Goal: Information Seeking & Learning: Check status

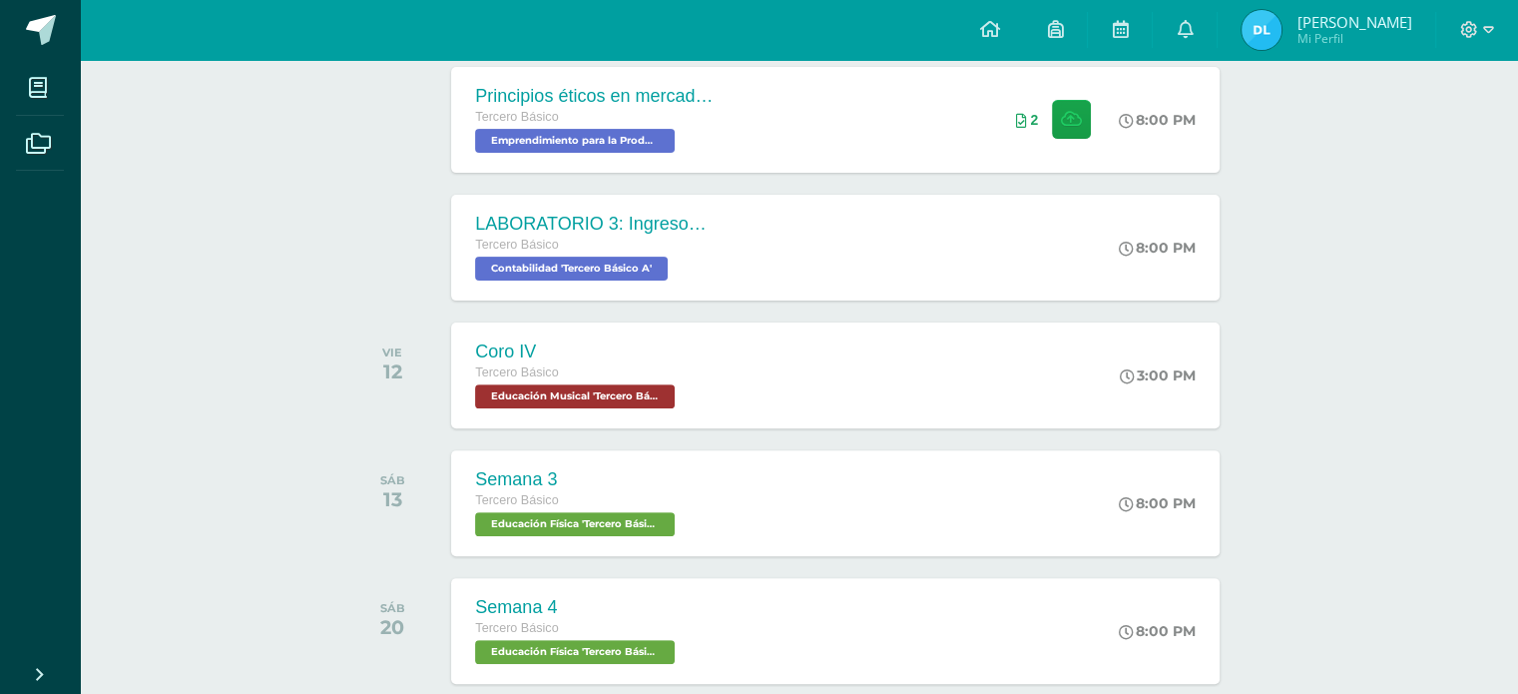
scroll to position [589, 0]
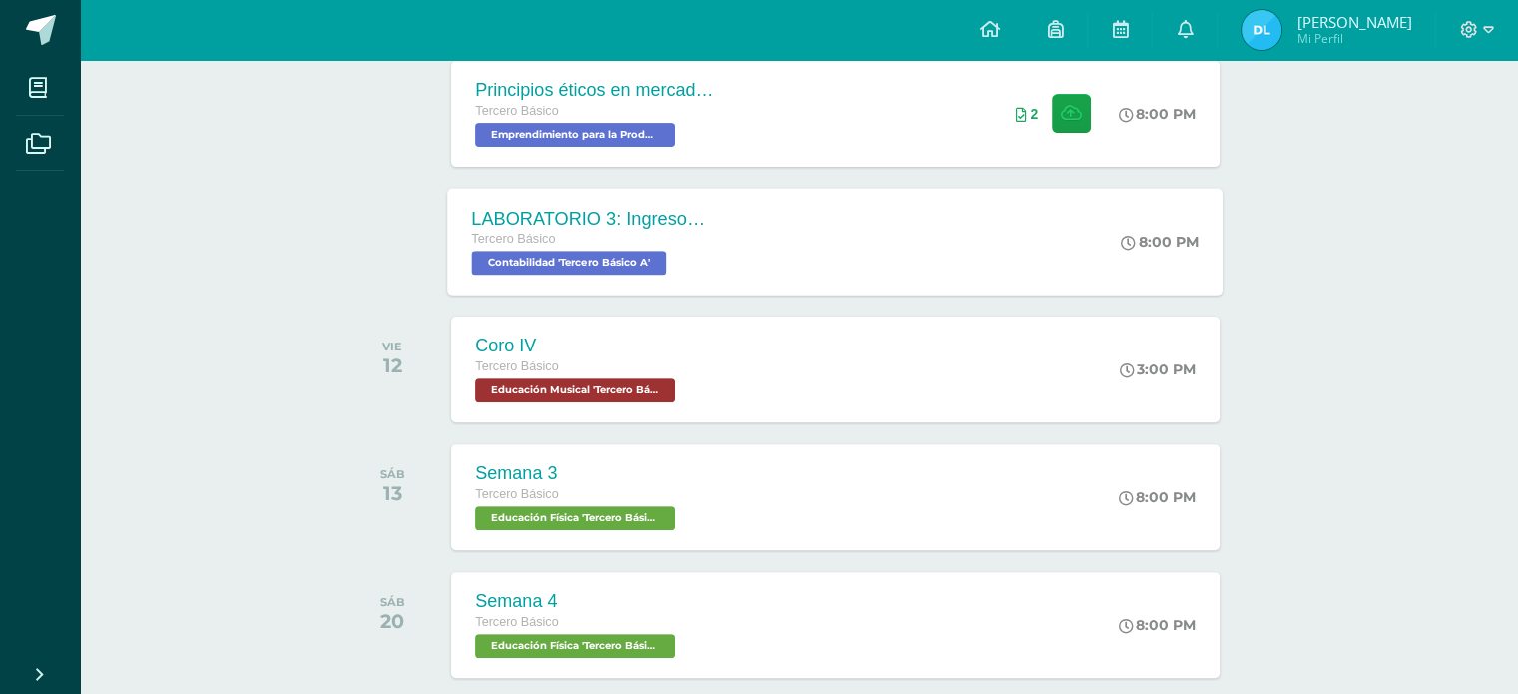
click at [696, 263] on div "Tercero Básico Contabilidad 'Tercero Básico A'" at bounding box center [593, 252] width 242 height 46
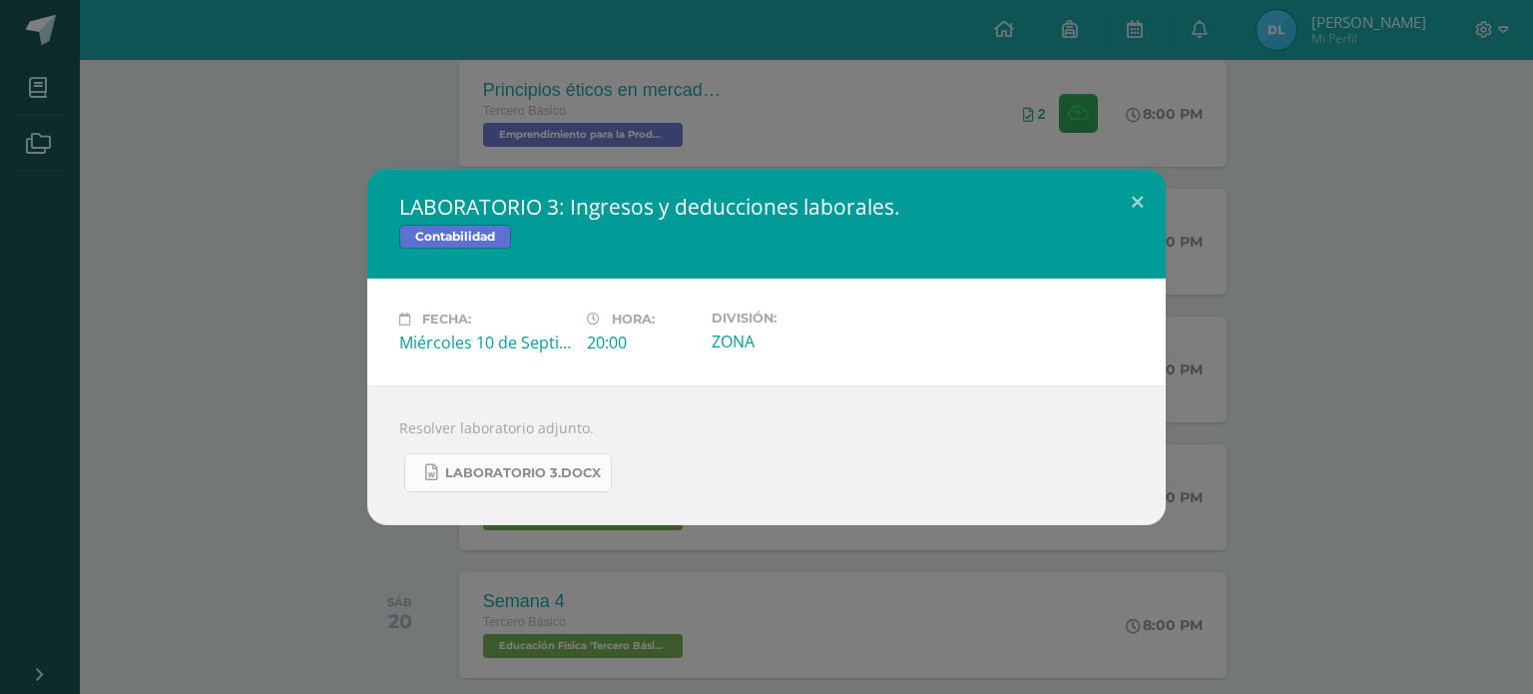
click at [573, 466] on span "LABORATORIO 3.docx" at bounding box center [523, 473] width 156 height 16
click at [1123, 188] on button at bounding box center [1137, 203] width 57 height 68
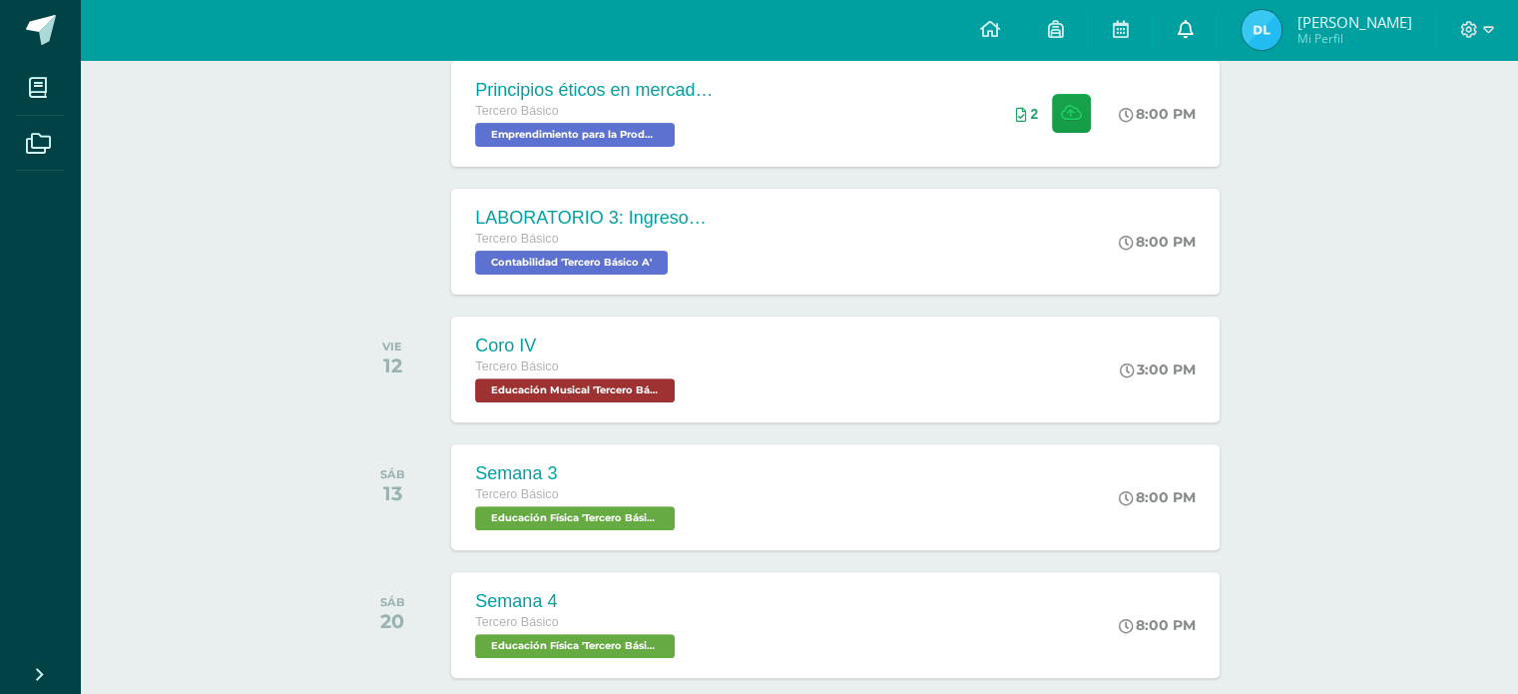
click at [1214, 35] on link at bounding box center [1185, 30] width 64 height 60
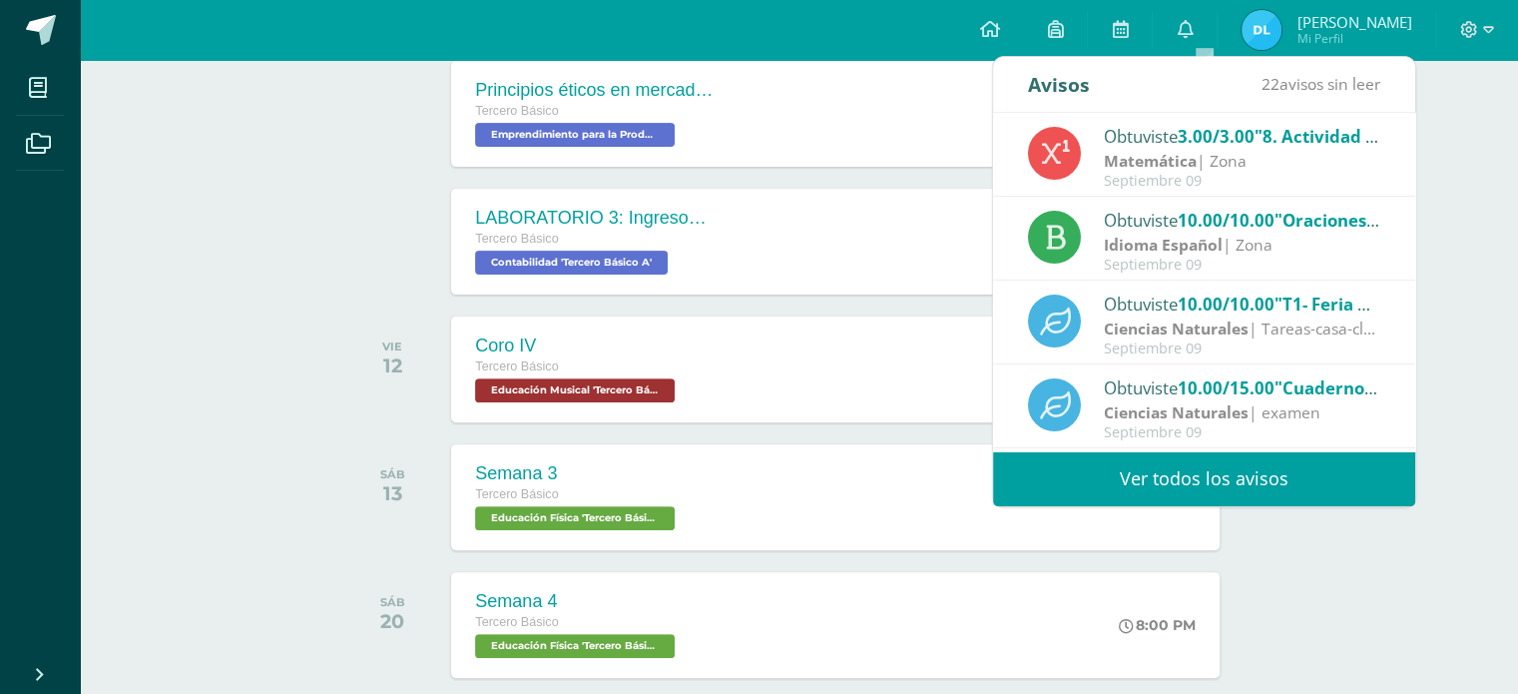
click at [1137, 458] on link "Ver todos los avisos" at bounding box center [1204, 478] width 422 height 55
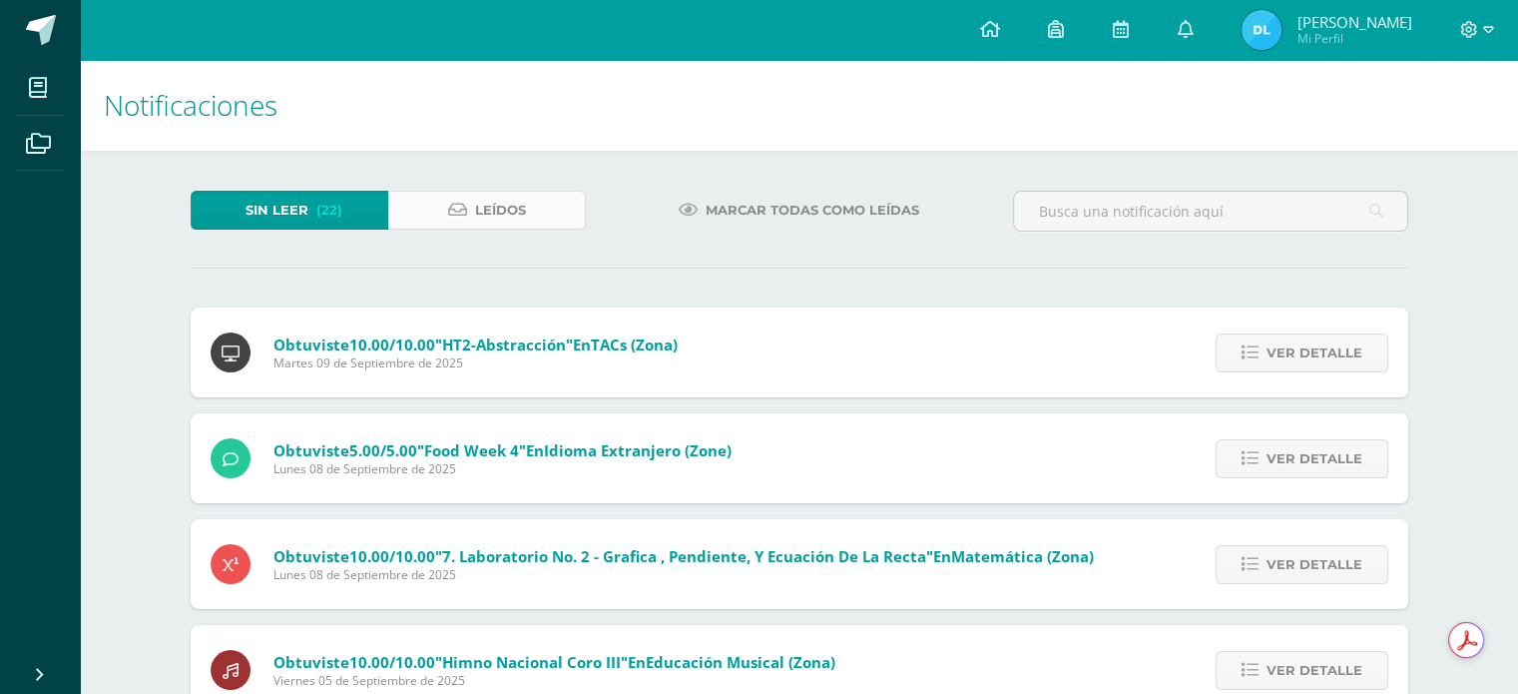
click at [490, 215] on span "Leídos" at bounding box center [500, 210] width 51 height 37
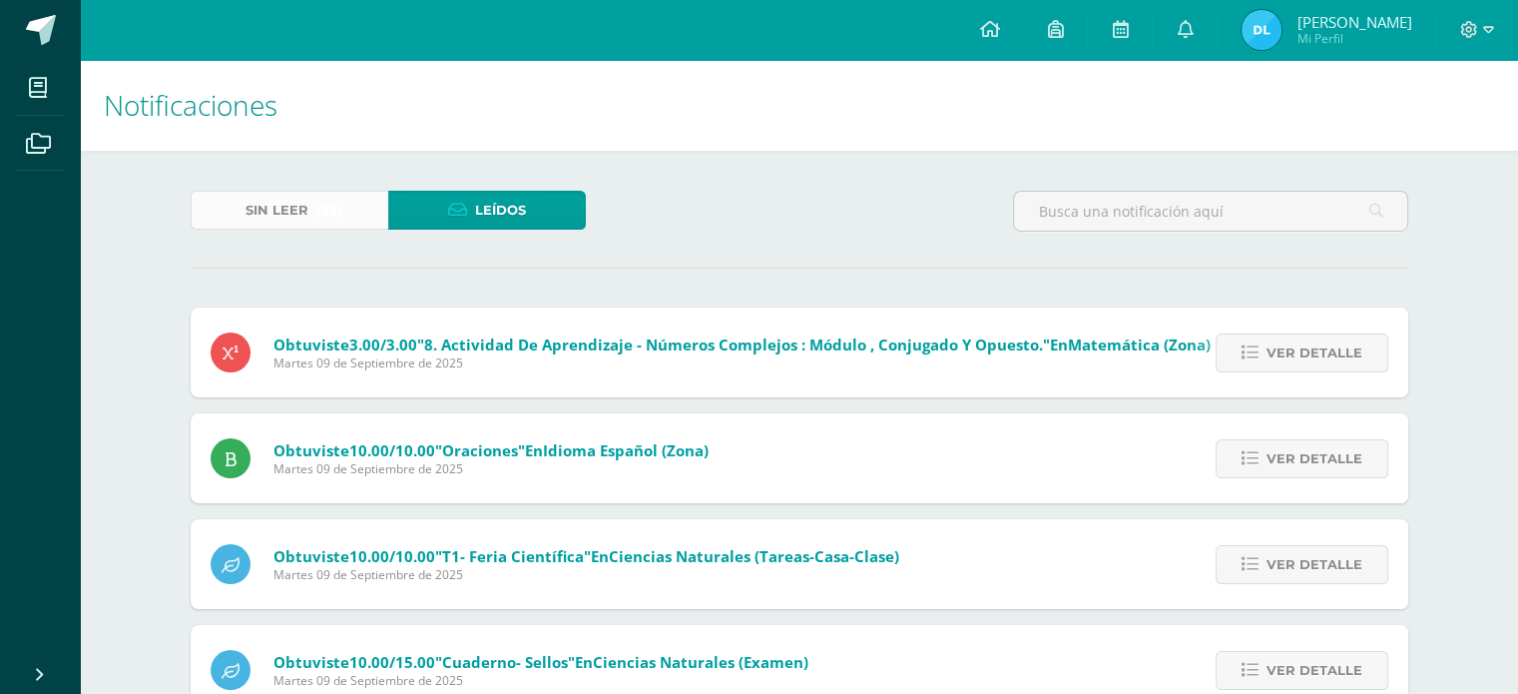
click at [301, 227] on span "Sin leer" at bounding box center [277, 210] width 63 height 37
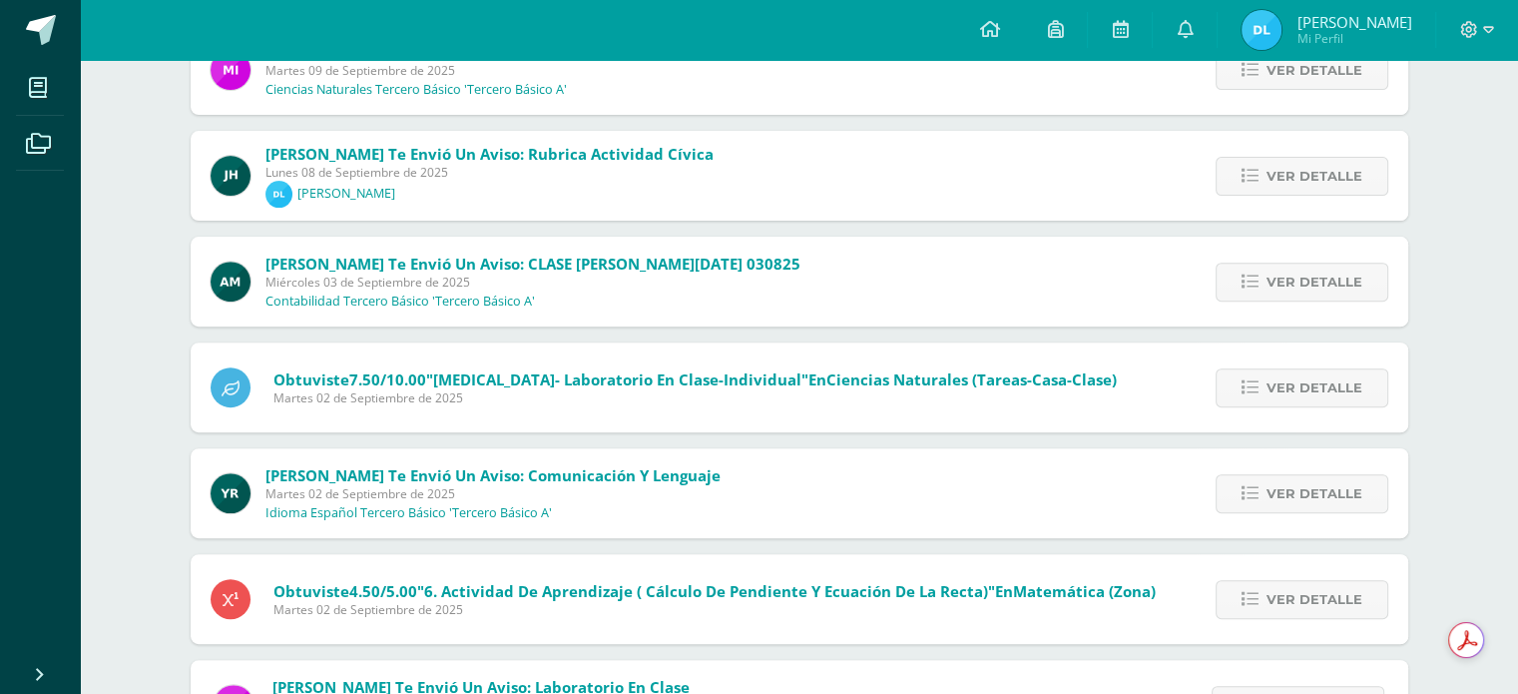
scroll to position [725, 0]
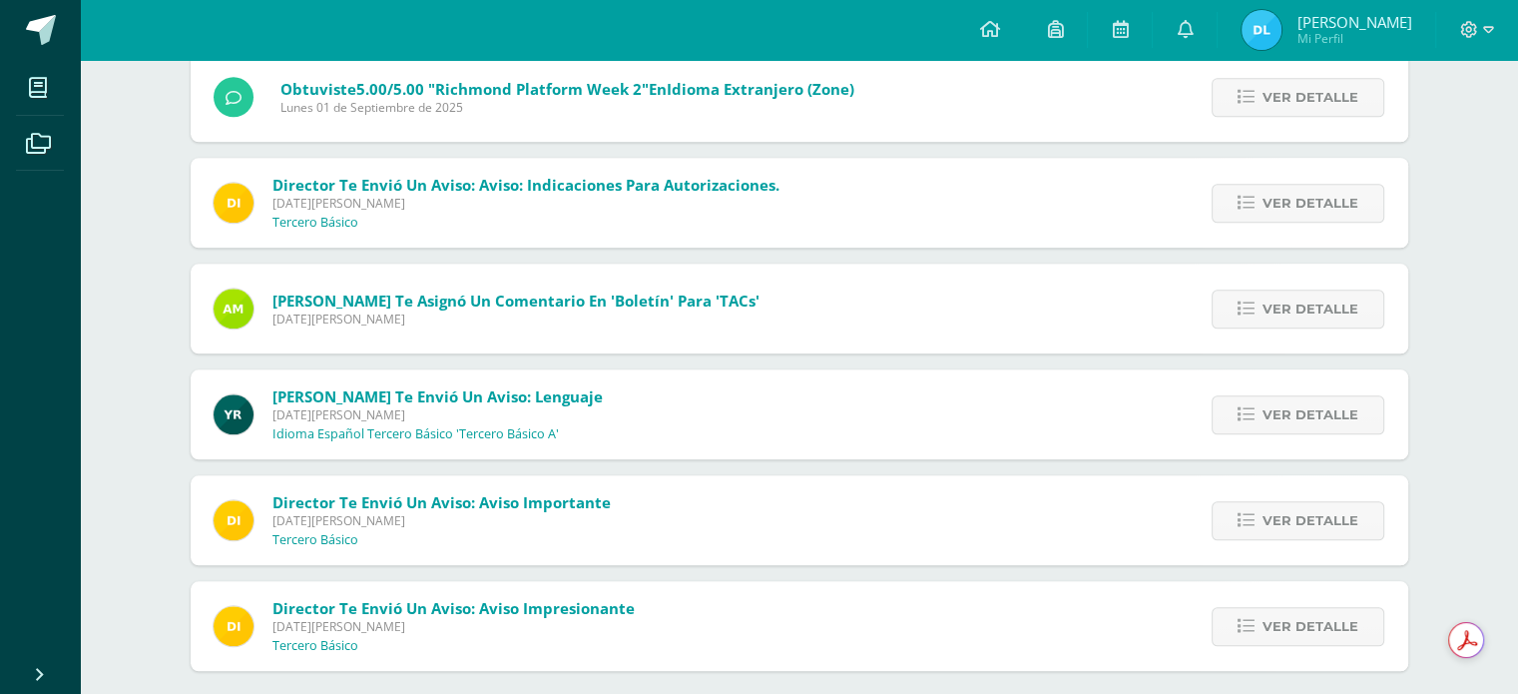
scroll to position [1965, 0]
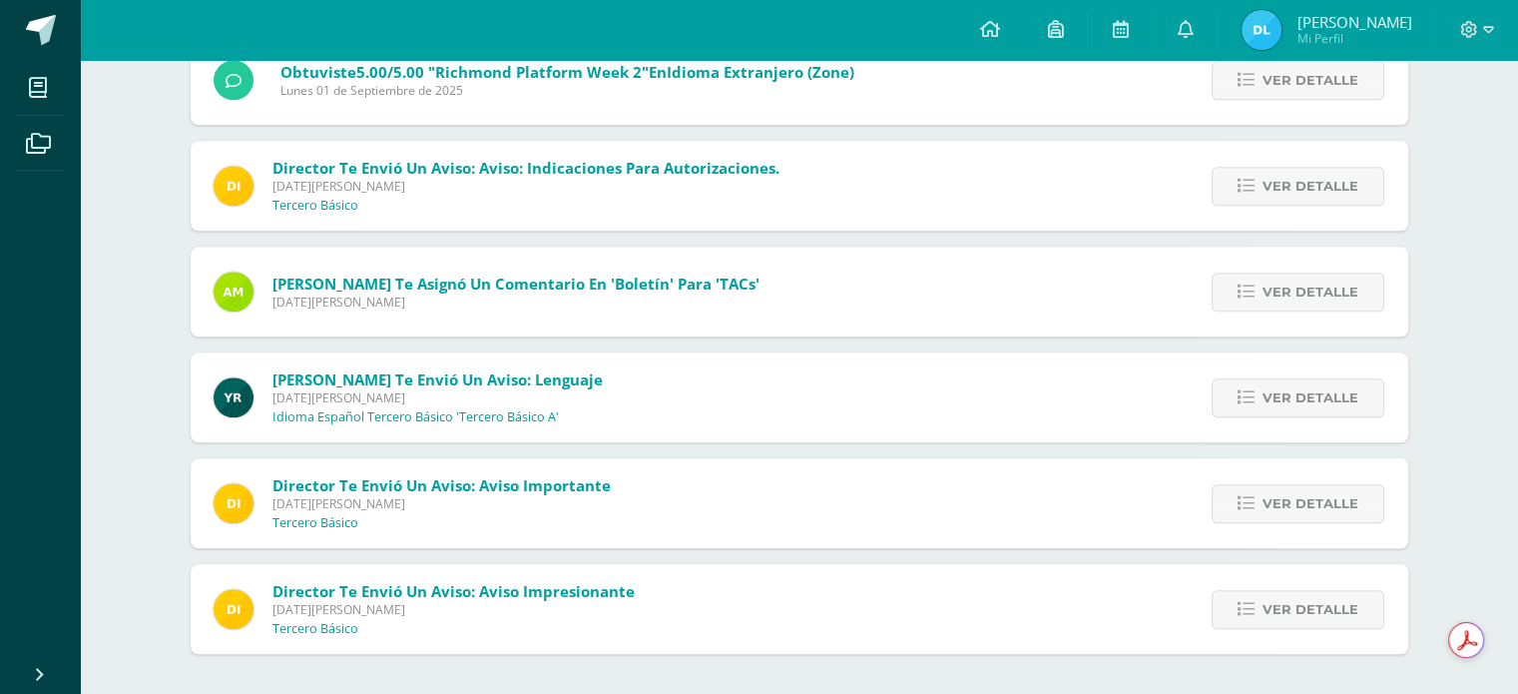
click at [1319, 6] on link "[PERSON_NAME] Mi Perfil" at bounding box center [1327, 30] width 218 height 60
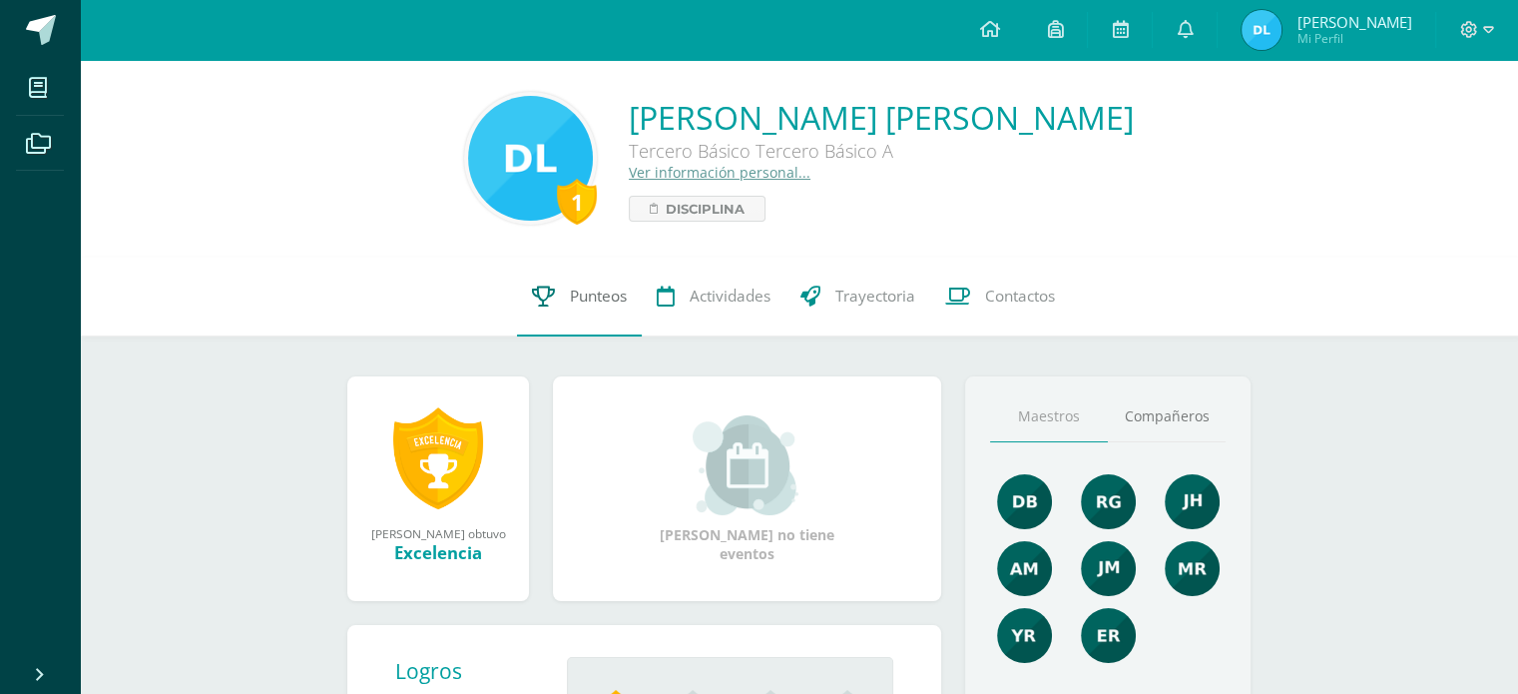
click at [583, 294] on span "Punteos" at bounding box center [598, 295] width 57 height 21
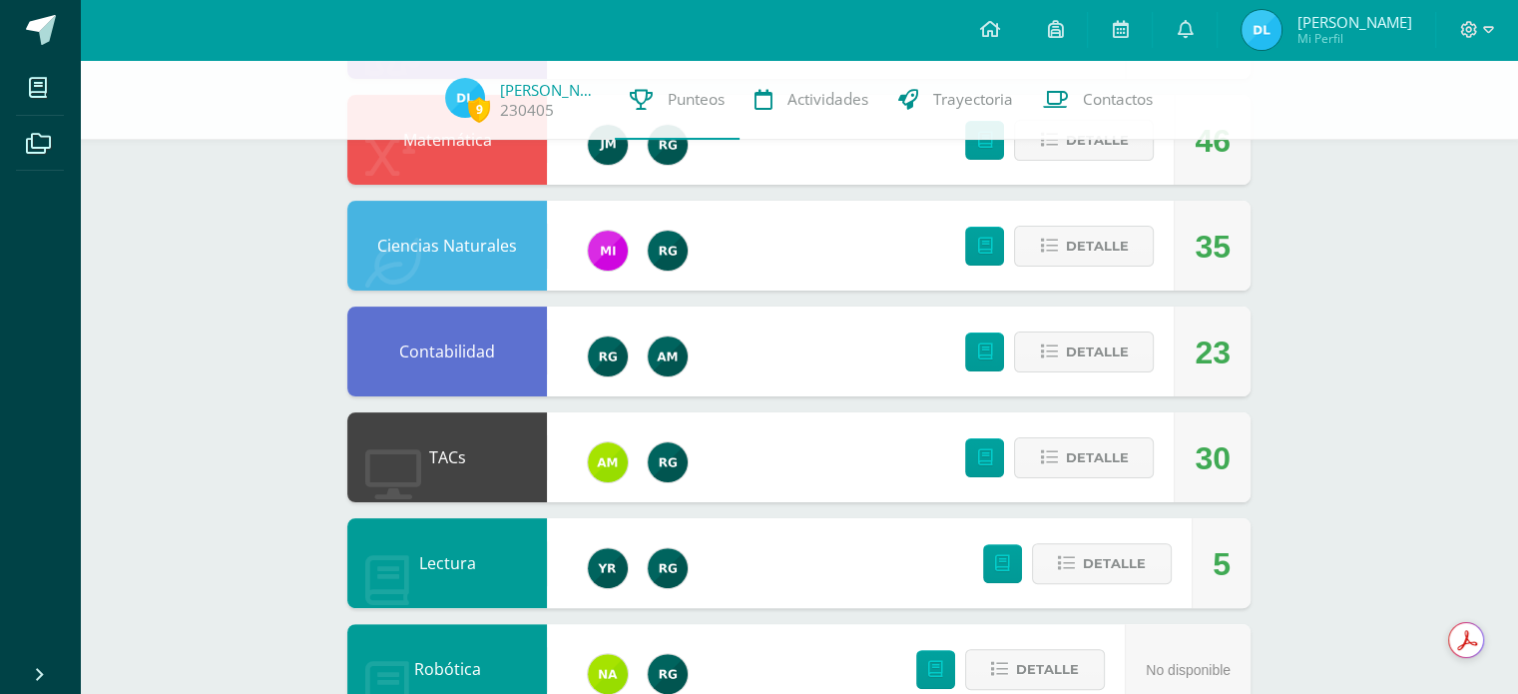
scroll to position [443, 0]
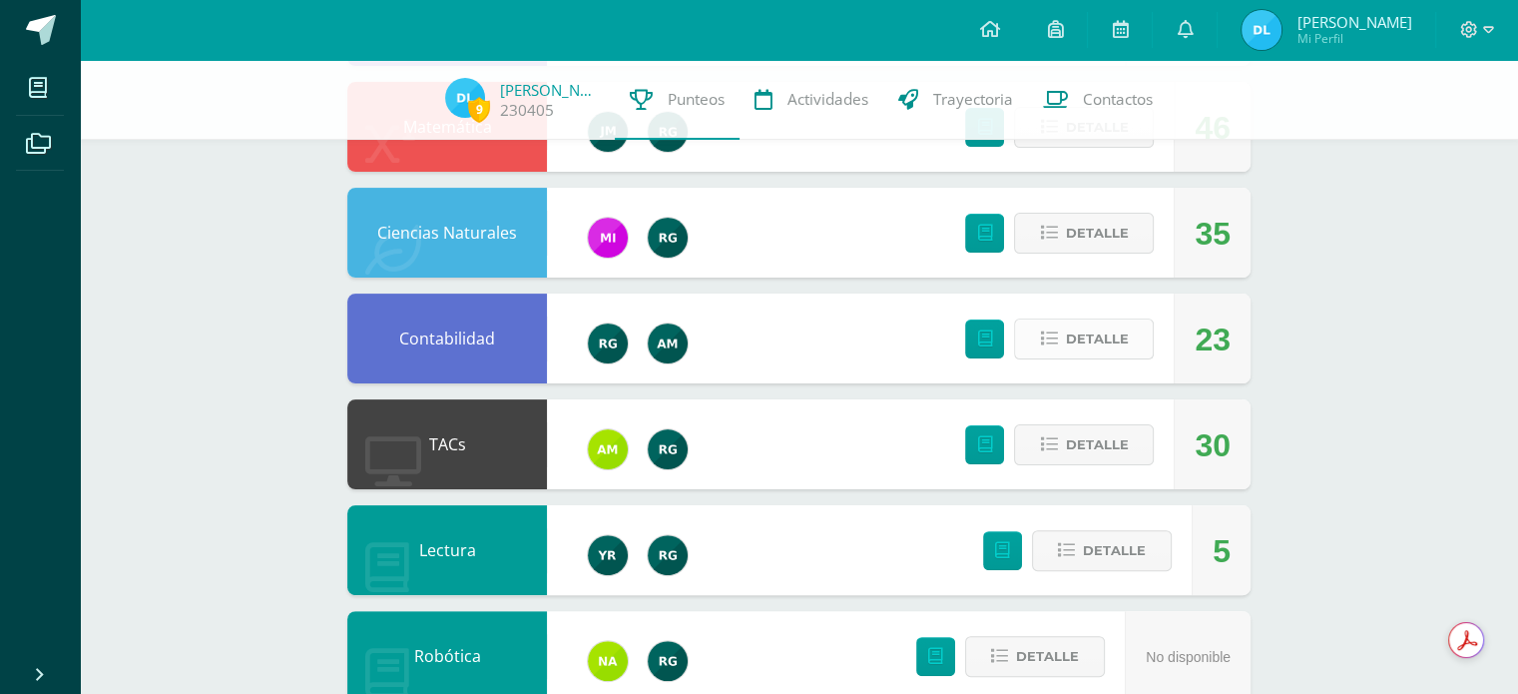
click at [1098, 339] on span "Detalle" at bounding box center [1096, 338] width 63 height 37
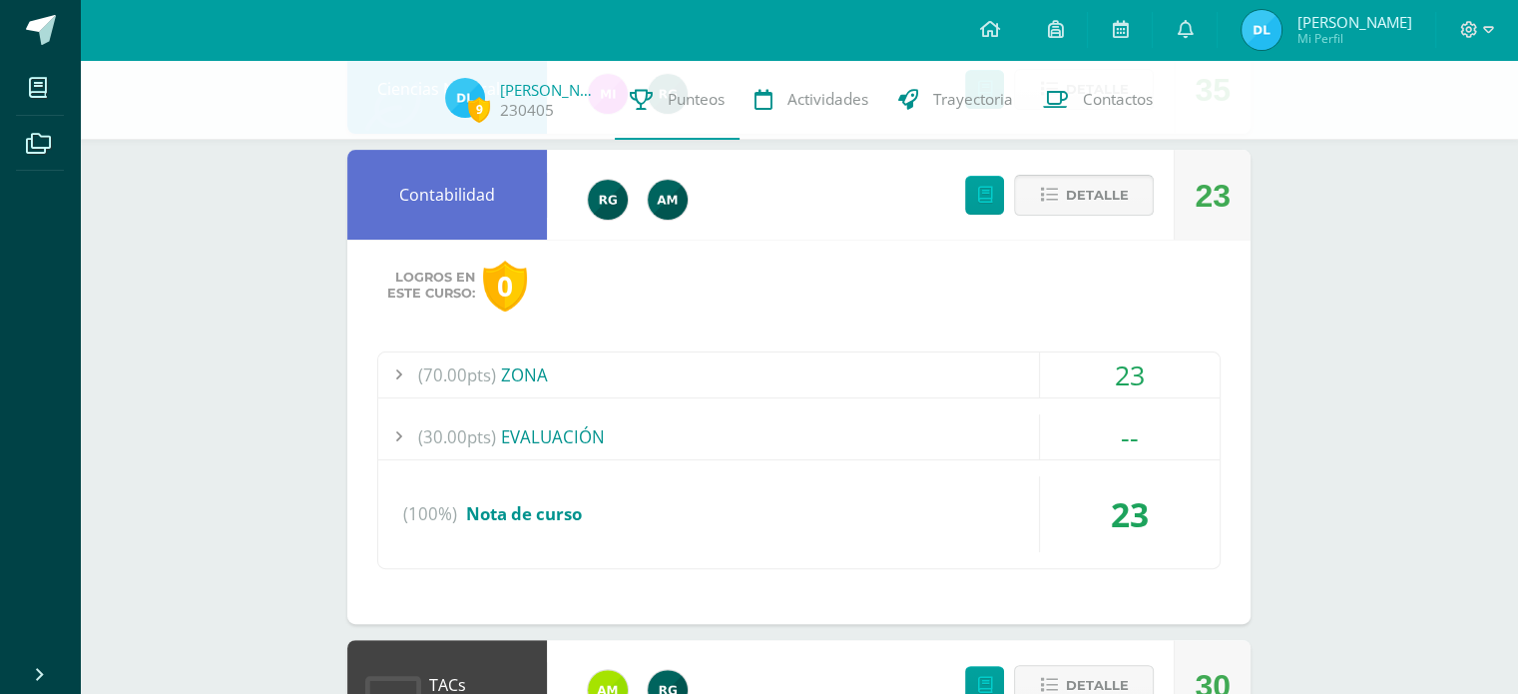
scroll to position [598, 0]
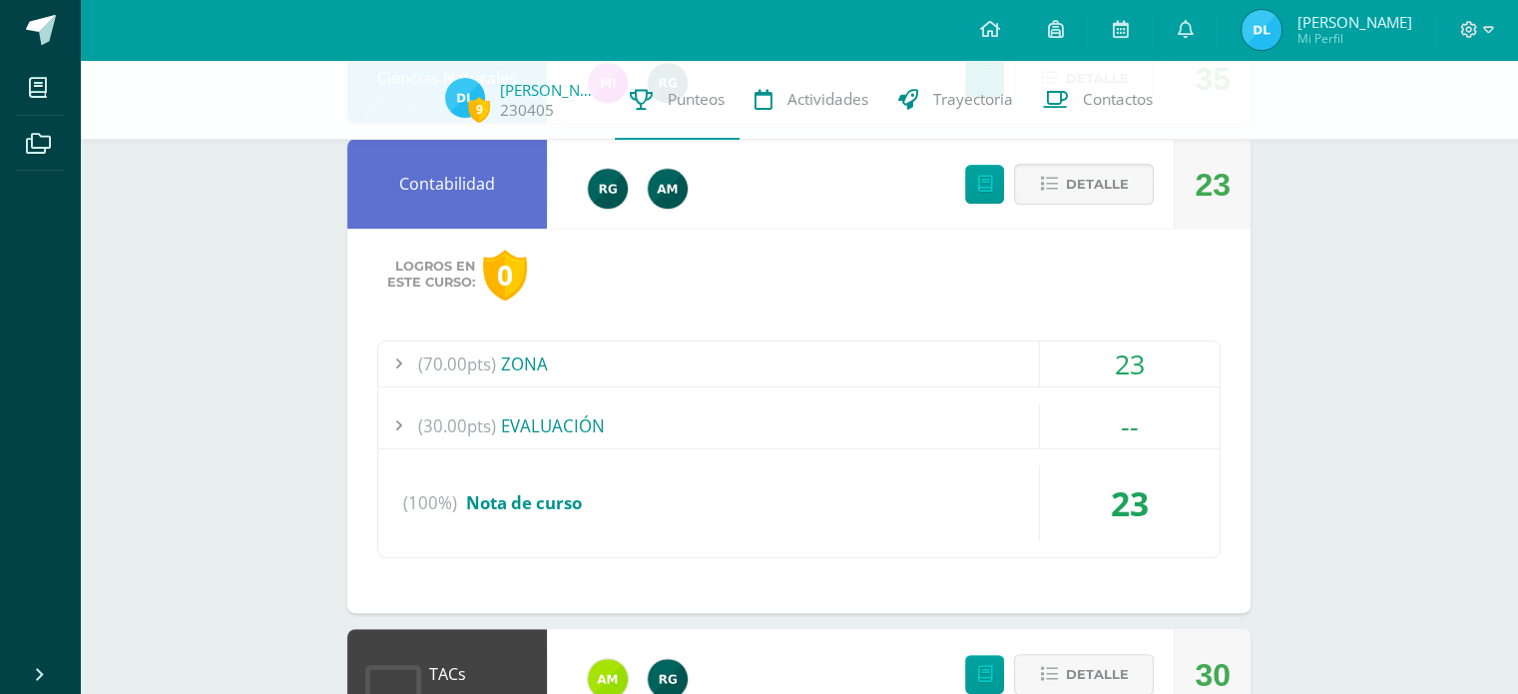
click at [627, 377] on div "(70.00pts) ZONA" at bounding box center [798, 363] width 841 height 45
